Goal: Go to known website: Access a specific website the user already knows

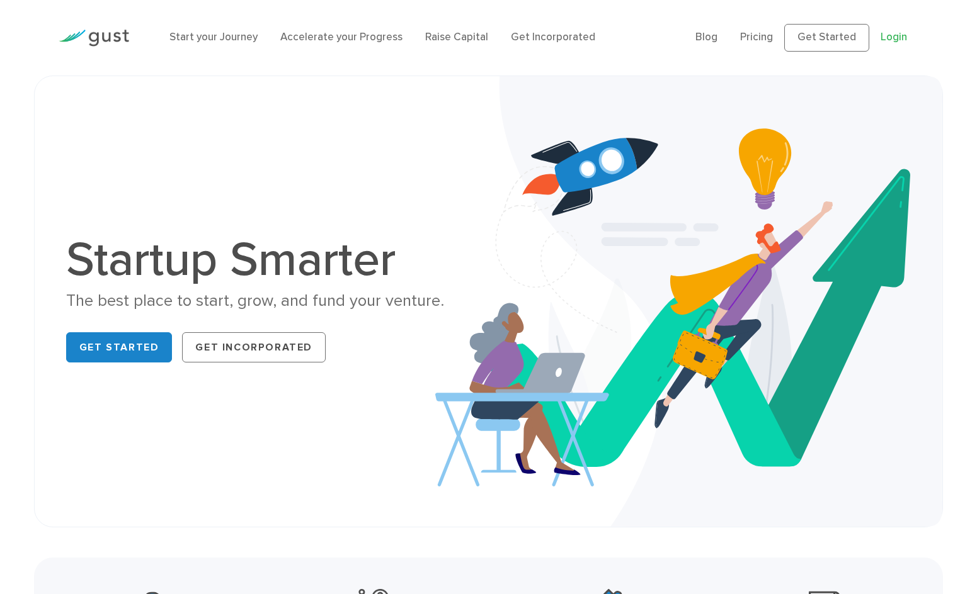
click at [895, 36] on link "Login" at bounding box center [893, 37] width 26 height 13
click at [897, 37] on link "Login" at bounding box center [893, 37] width 26 height 13
